Goal: Information Seeking & Learning: Check status

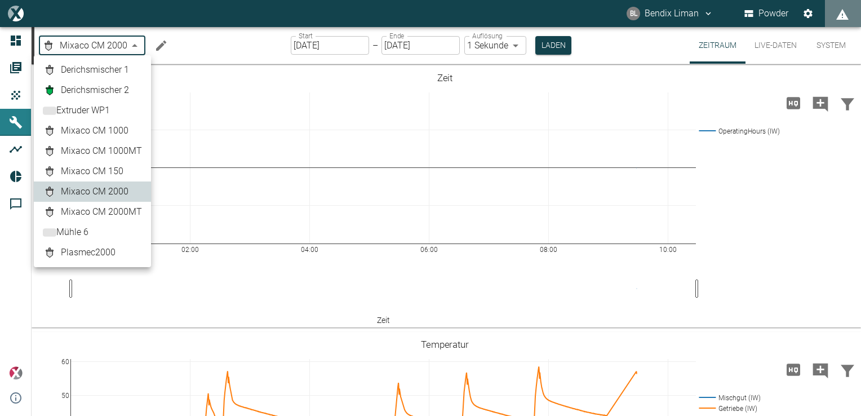
click at [124, 42] on body "BL Bendix Liman Powder Dashboard Aufträge Produkte Maschinen Analysen Reports K…" at bounding box center [430, 208] width 861 height 416
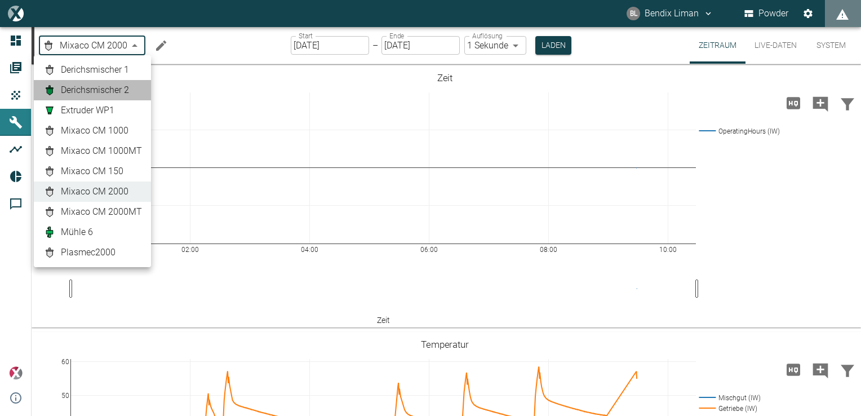
click at [115, 92] on span "Derichsmischer 2" at bounding box center [95, 90] width 68 height 14
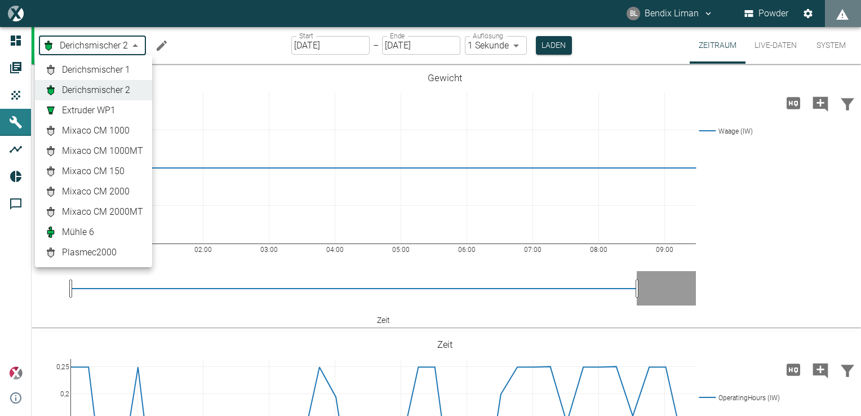
click at [97, 48] on body "BL Bendix Liman Powder Dashboard Aufträge Produkte Maschinen Analysen Reports K…" at bounding box center [430, 208] width 861 height 416
click at [97, 73] on span "Derichsmischer 1" at bounding box center [96, 70] width 68 height 14
type input "b87dba78-a2d9-4bef-accf-f55b7691ffa4"
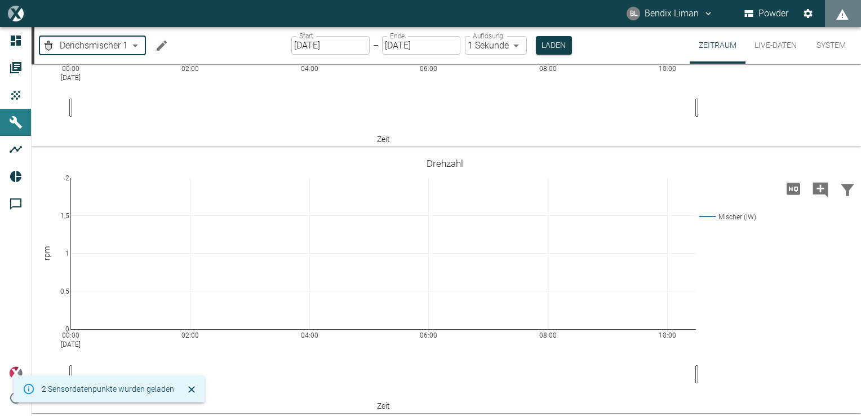
scroll to position [181, 0]
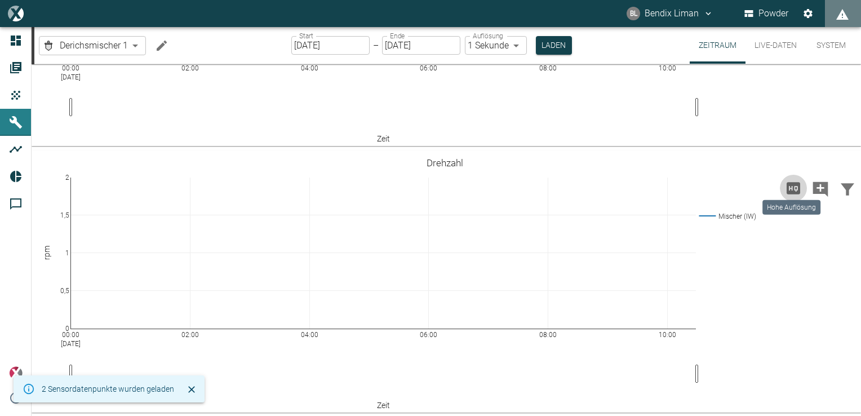
click at [787, 187] on icon "Hohe Auflösung" at bounding box center [794, 188] width 14 height 12
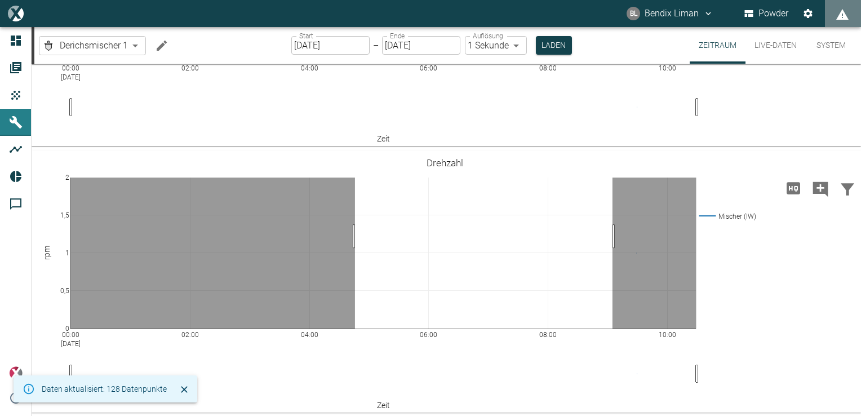
drag, startPoint x: 355, startPoint y: 236, endPoint x: 613, endPoint y: 245, distance: 257.7
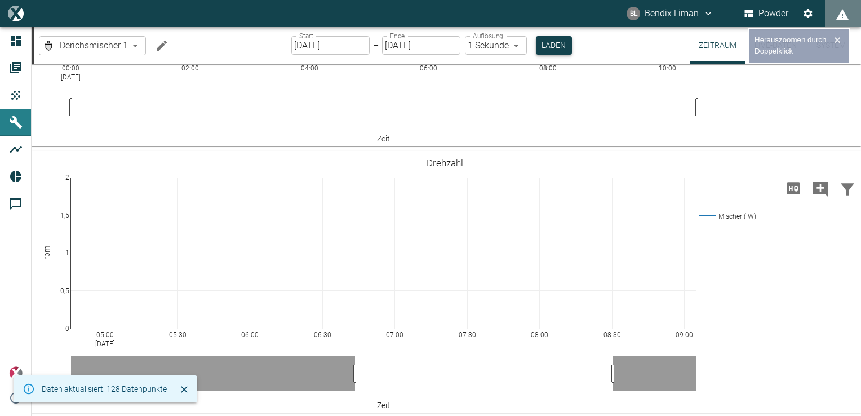
click at [550, 52] on button "Laden" at bounding box center [554, 45] width 36 height 19
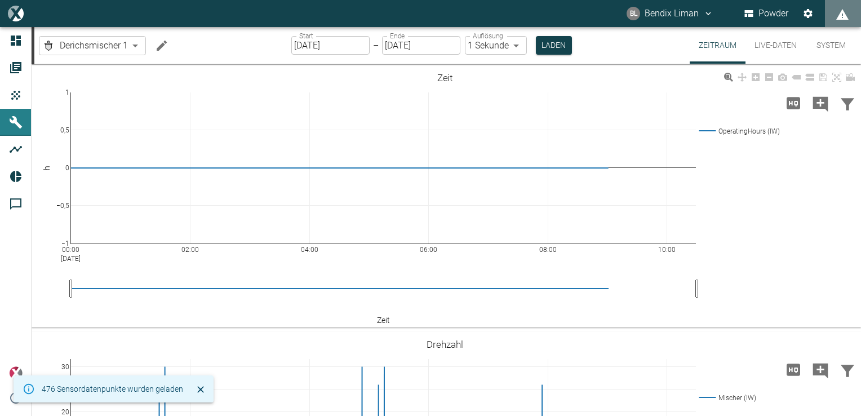
scroll to position [181, 0]
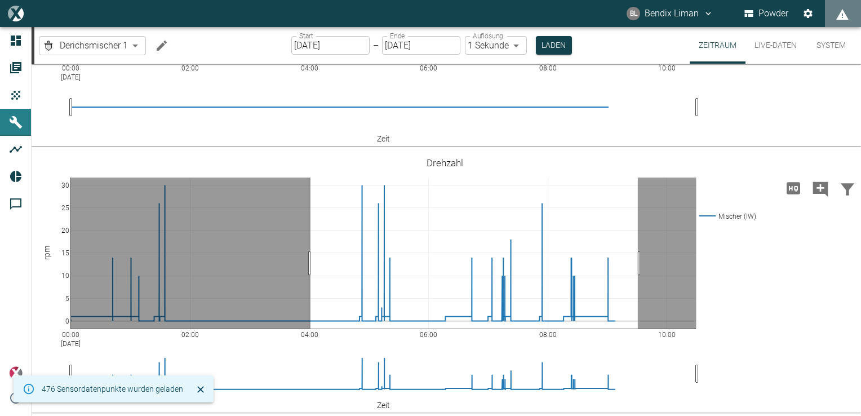
drag, startPoint x: 310, startPoint y: 263, endPoint x: 638, endPoint y: 260, distance: 327.4
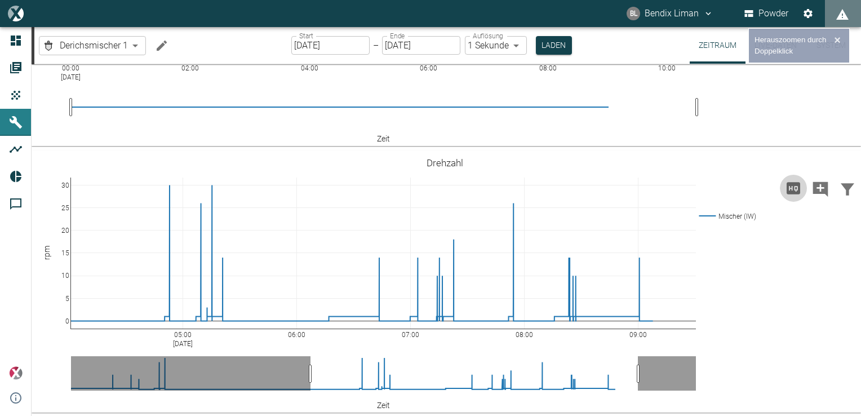
click at [789, 190] on icon "Hohe Auflösung" at bounding box center [794, 188] width 14 height 12
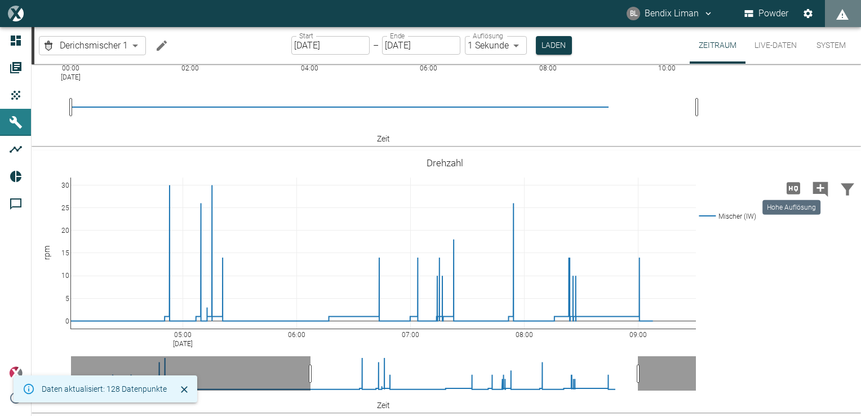
click at [793, 194] on div "Hohe Auflösung" at bounding box center [791, 204] width 60 height 24
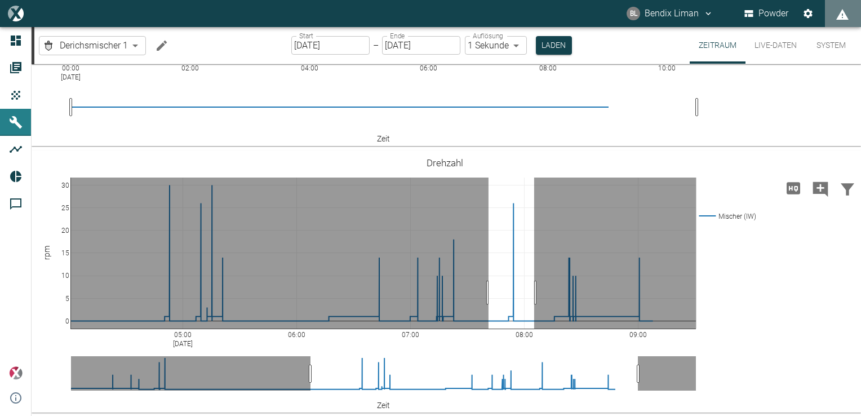
drag, startPoint x: 489, startPoint y: 292, endPoint x: 534, endPoint y: 289, distance: 45.7
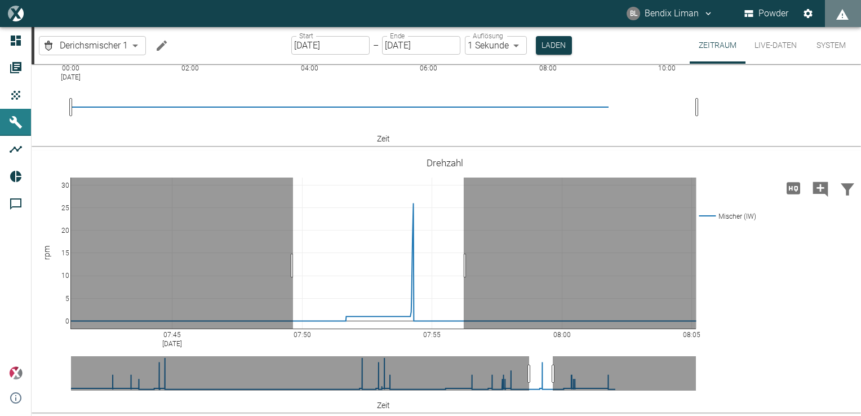
drag, startPoint x: 293, startPoint y: 265, endPoint x: 464, endPoint y: 270, distance: 170.8
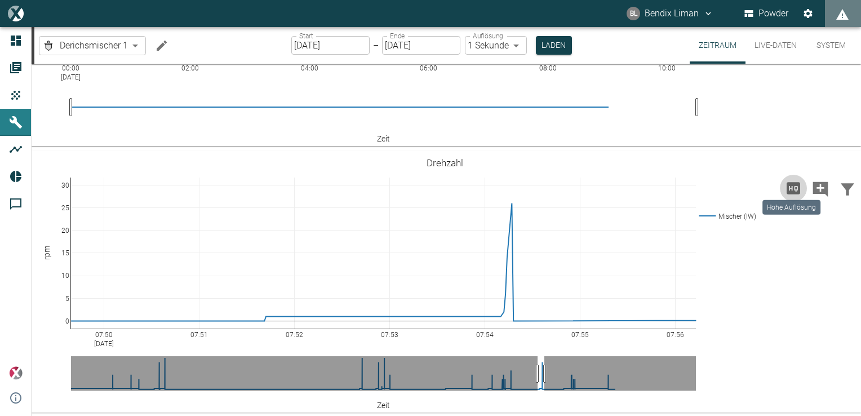
click at [790, 189] on icon "Hohe Auflösung" at bounding box center [794, 188] width 14 height 12
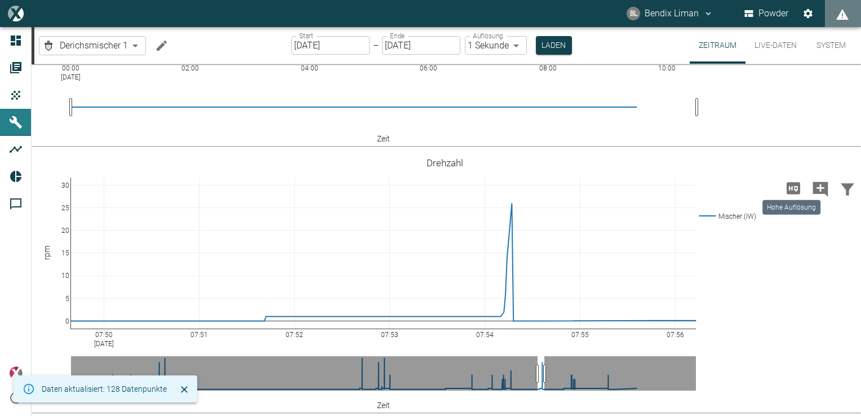
click at [790, 189] on icon "Hohe Auflösung" at bounding box center [794, 188] width 14 height 12
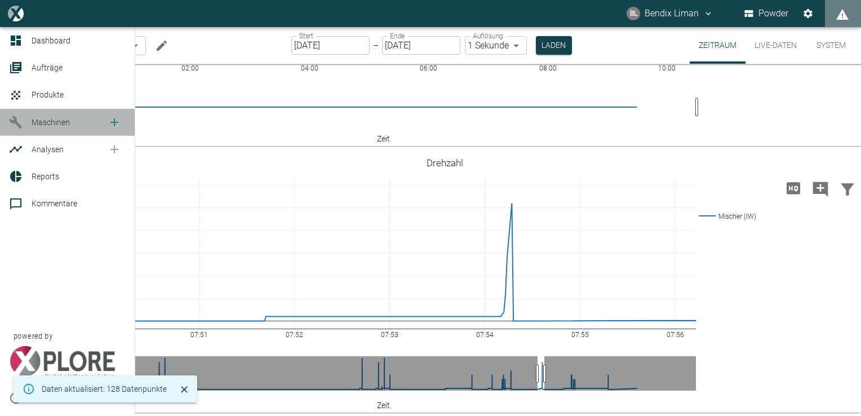
click at [2, 127] on link "Maschinen" at bounding box center [67, 122] width 135 height 27
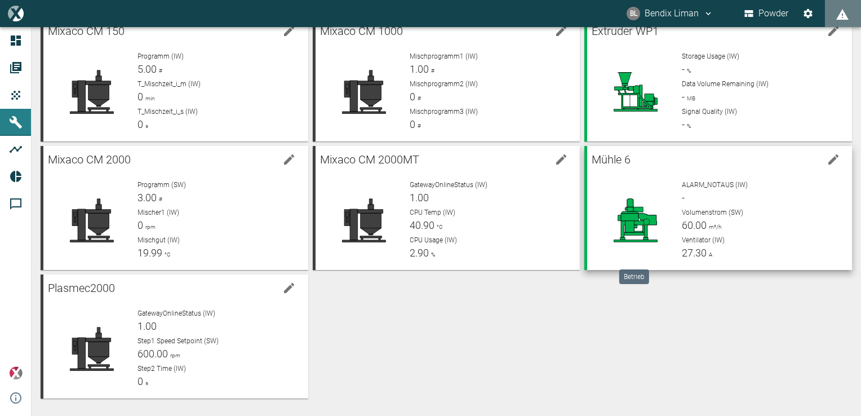
scroll to position [131, 0]
